Goal: Navigation & Orientation: Find specific page/section

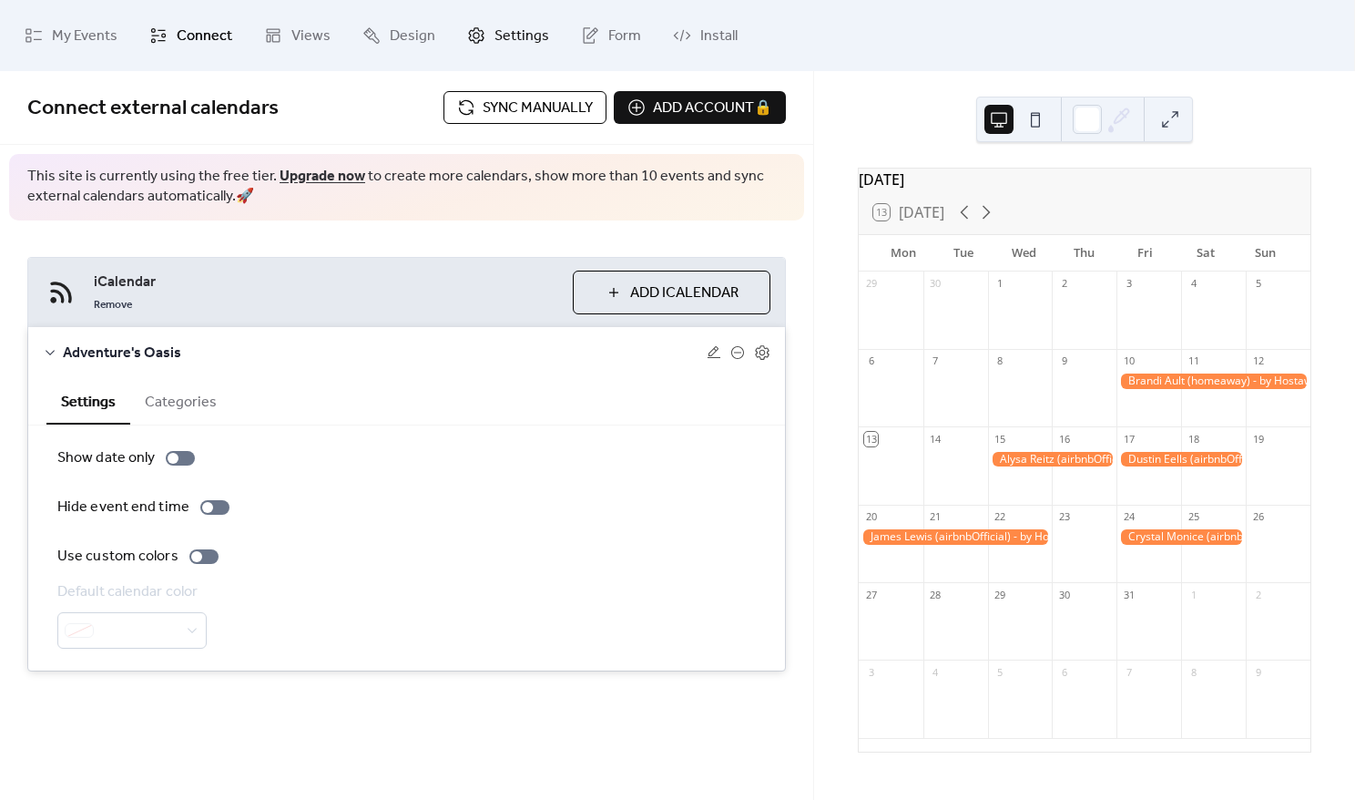
click at [494, 43] on span "Settings" at bounding box center [521, 36] width 55 height 29
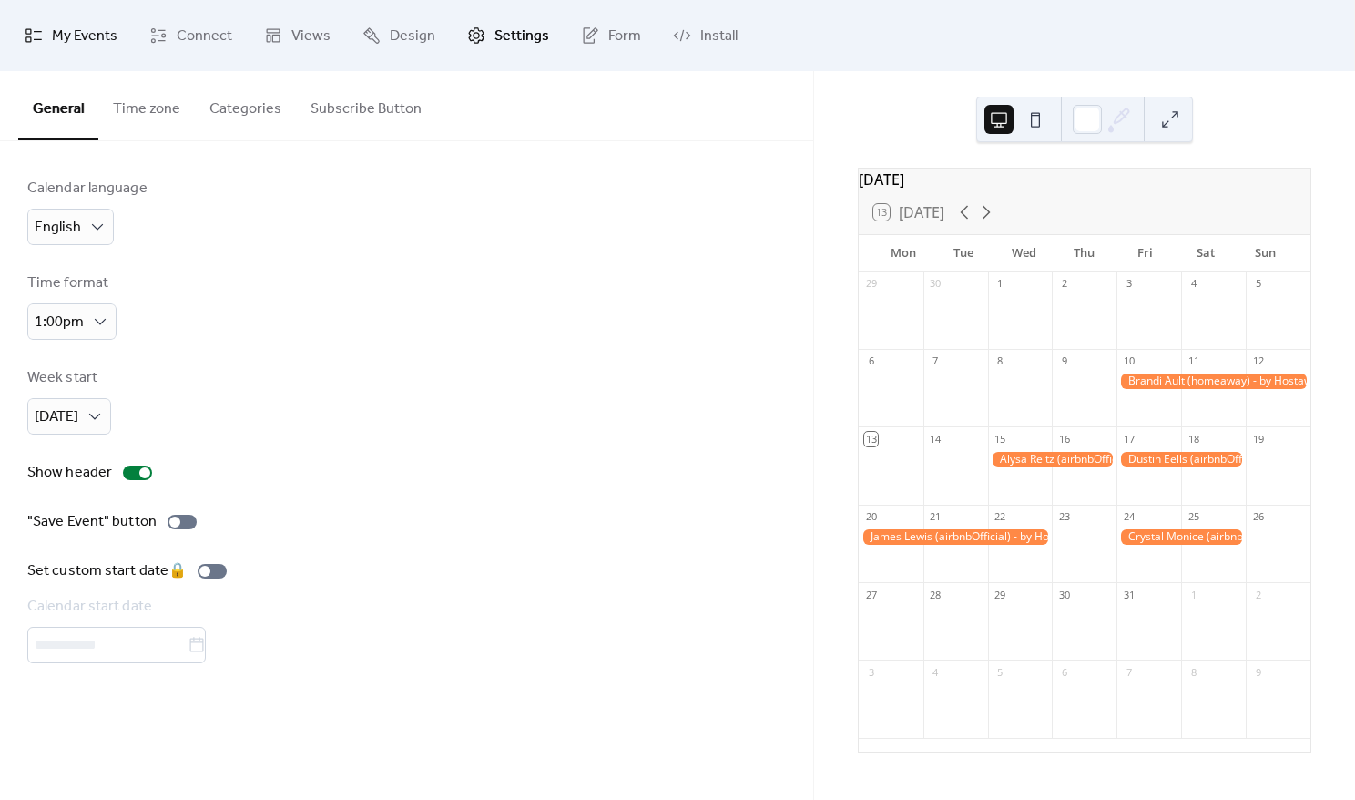
click at [65, 41] on span "My Events" at bounding box center [85, 36] width 66 height 29
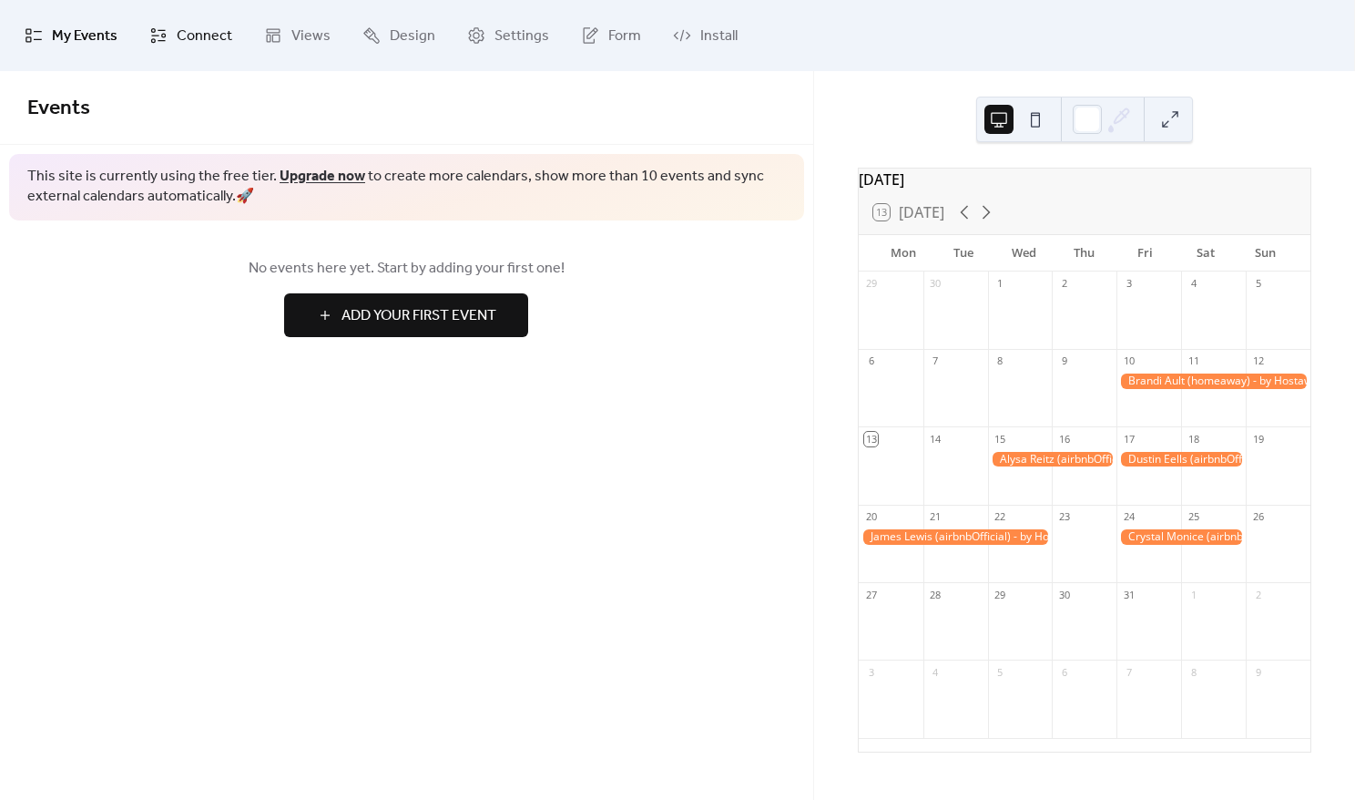
click at [218, 39] on span "Connect" at bounding box center [205, 36] width 56 height 29
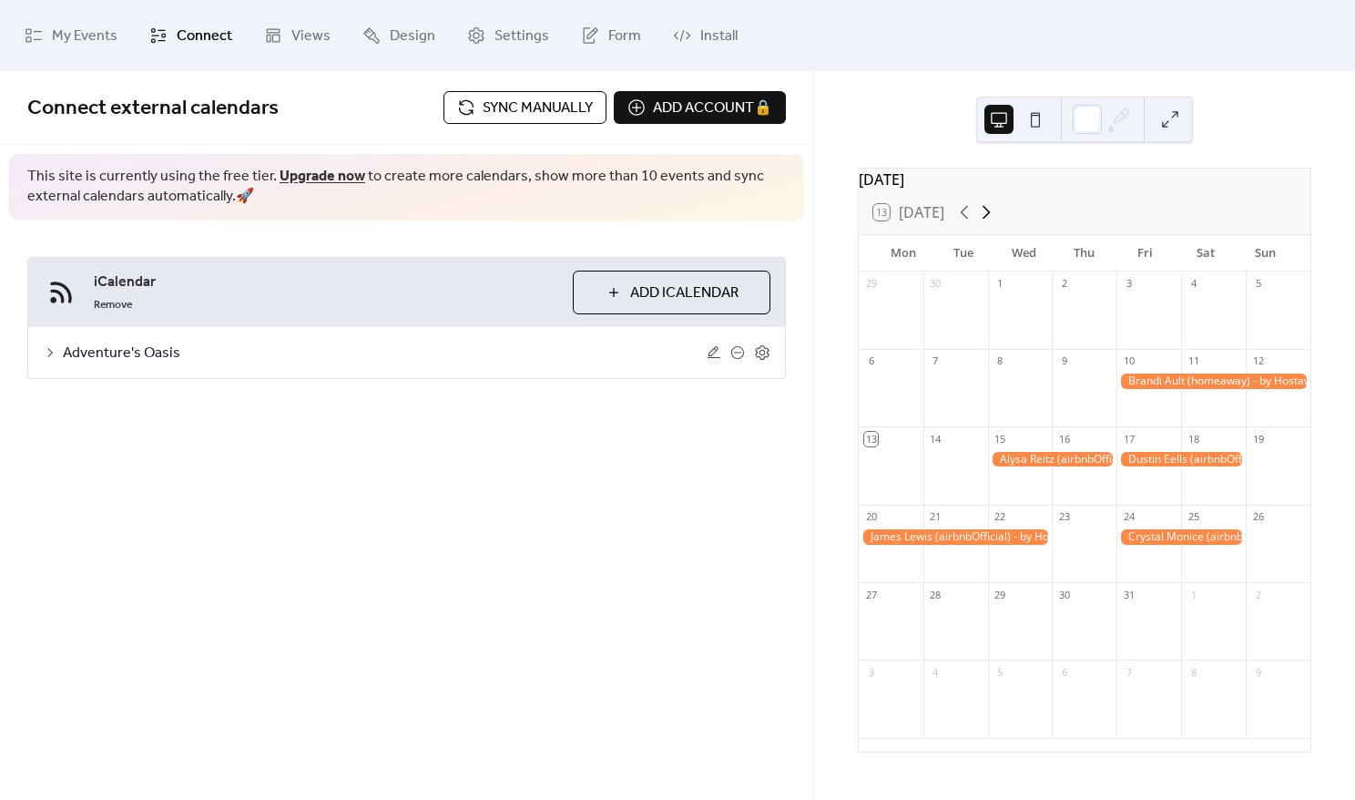
click at [991, 223] on icon at bounding box center [986, 212] width 22 height 22
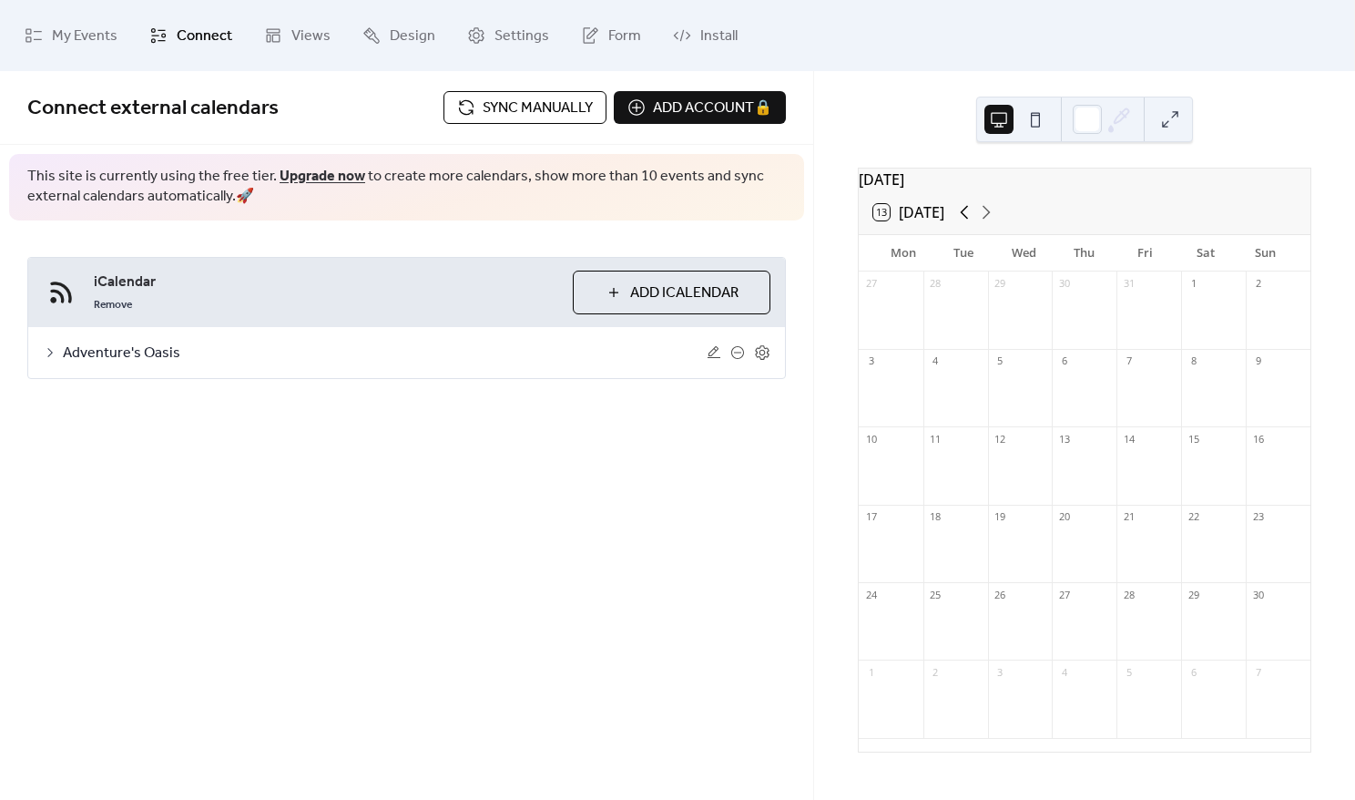
click at [971, 223] on icon at bounding box center [964, 212] width 22 height 22
